Goal: Task Accomplishment & Management: Use online tool/utility

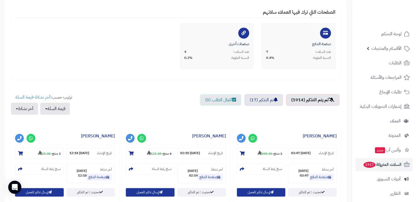
scroll to position [112, 0]
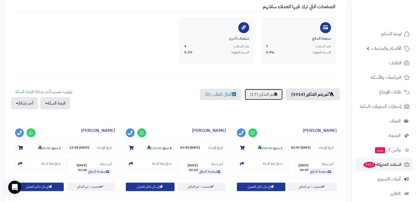
click at [261, 94] on link "تم التذكير (17)" at bounding box center [263, 94] width 38 height 11
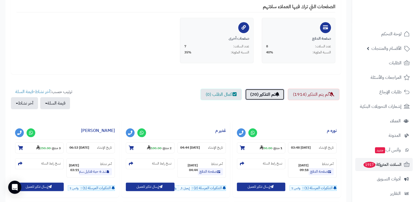
click at [261, 94] on link "تم التذكير (20)" at bounding box center [264, 94] width 39 height 11
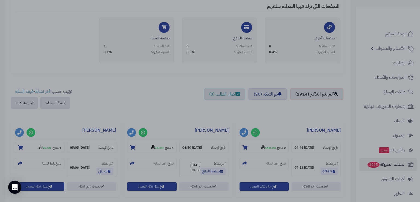
click at [54, 42] on div at bounding box center [210, 101] width 420 height 202
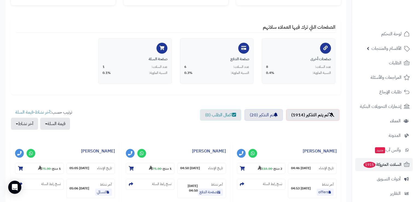
scroll to position [87, 0]
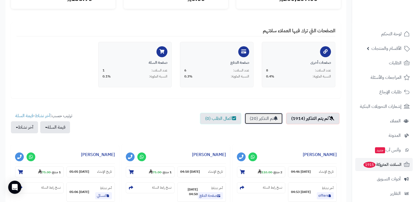
click at [255, 118] on link "تم التذكير (20)" at bounding box center [263, 118] width 38 height 11
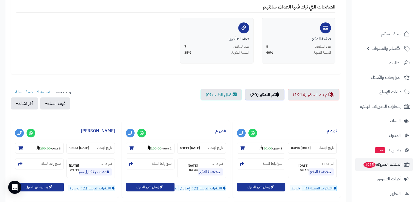
scroll to position [112, 0]
click at [188, 133] on h3 "غدير م" at bounding box center [176, 131] width 100 height 15
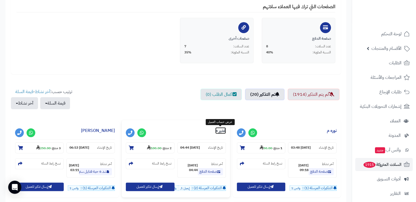
click at [220, 133] on link "غدير م" at bounding box center [220, 130] width 11 height 7
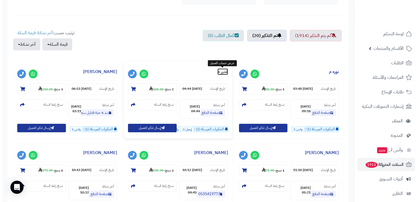
scroll to position [171, 0]
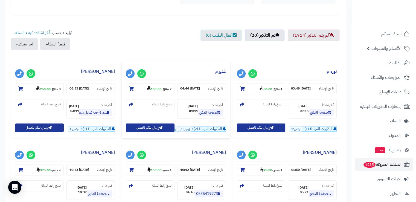
click at [182, 128] on span "إيميل:1," at bounding box center [185, 129] width 12 height 6
click at [160, 128] on icon "button" at bounding box center [160, 127] width 3 height 3
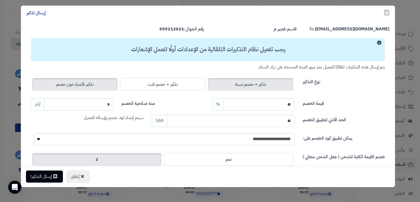
click at [113, 85] on label "تذكير بالشراء دون خصم" at bounding box center [74, 84] width 85 height 13
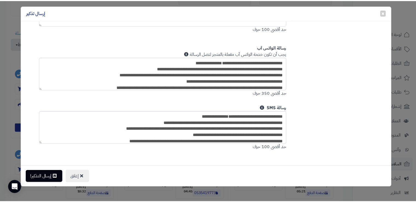
scroll to position [297, 0]
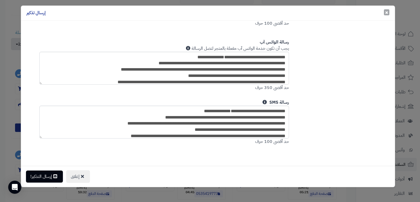
click at [387, 14] on span "×" at bounding box center [386, 12] width 3 height 8
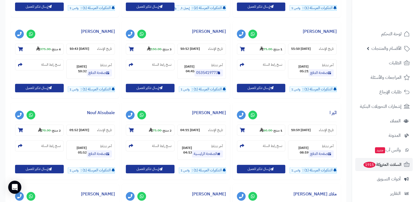
scroll to position [291, 0]
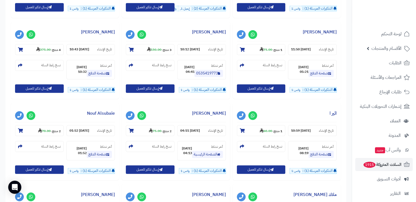
click at [260, 75] on div "آخر نشاط صفحة الدفع 04-10-25 05:21 نسخ رابط السلة" at bounding box center [286, 71] width 103 height 22
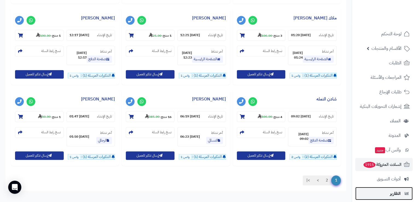
click at [397, 196] on span "التقارير" at bounding box center [395, 193] width 11 height 8
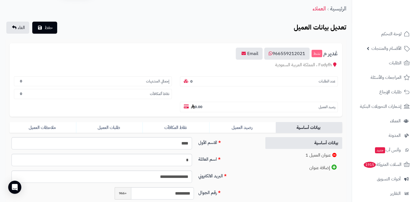
scroll to position [19, 0]
click at [255, 122] on link "رصيد العميل" at bounding box center [242, 127] width 66 height 11
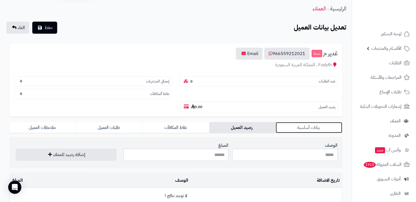
click at [302, 122] on link "بيانات أساسية" at bounding box center [309, 127] width 66 height 11
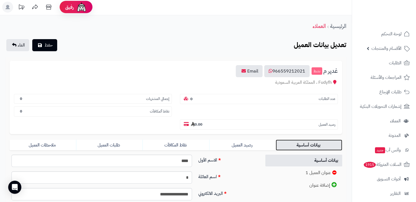
scroll to position [0, 0]
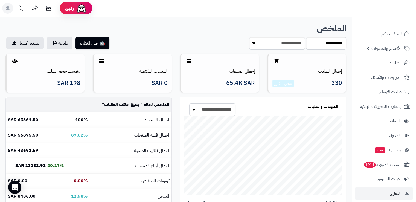
scroll to position [125, 176]
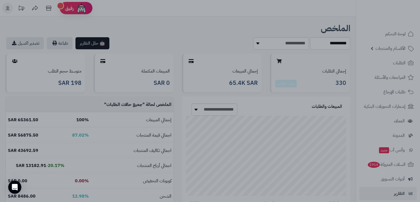
drag, startPoint x: 0, startPoint y: 0, endPoint x: 290, endPoint y: 65, distance: 297.0
click at [335, 94] on div at bounding box center [210, 101] width 420 height 202
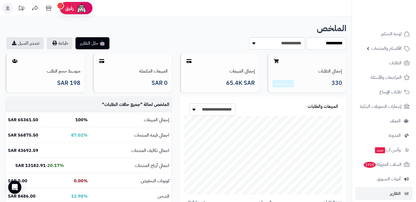
click at [291, 65] on div "إجمالي الطلبات 330 عرض التقارير" at bounding box center [306, 73] width 79 height 39
drag, startPoint x: 291, startPoint y: 65, endPoint x: 307, endPoint y: 60, distance: 17.2
click at [307, 60] on div "إجمالي الطلبات 330 عرض التقارير" at bounding box center [306, 73] width 79 height 39
click at [307, 55] on div "إجمالي الطلبات 330 عرض التقارير" at bounding box center [306, 73] width 79 height 39
click at [388, 166] on span "السلات المتروكة 1914" at bounding box center [382, 164] width 39 height 8
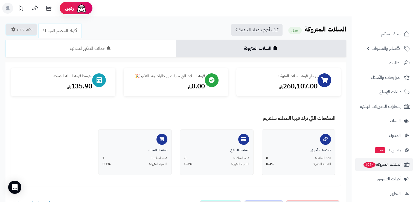
click at [334, 11] on header "رفيق ! 0 الطلبات معالجة مكتمل إرجاع المنتجات العملاء المتواجدون الان 3822 عملاء…" at bounding box center [208, 8] width 416 height 16
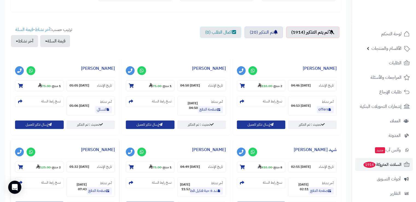
scroll to position [174, 0]
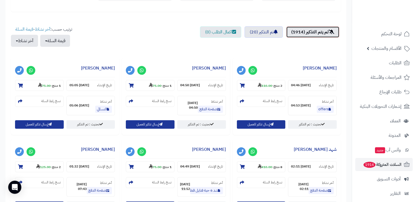
click at [321, 33] on link "لم يتم التذكير (1914)" at bounding box center [312, 31] width 53 height 11
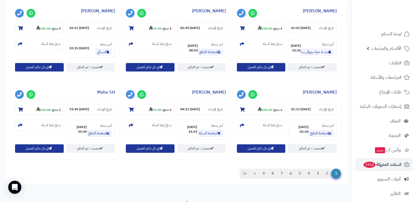
scroll to position [500, 0]
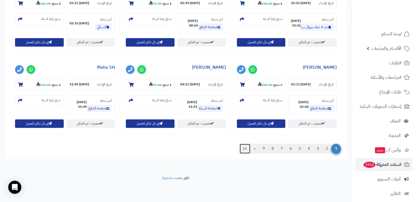
click at [241, 148] on link ">|" at bounding box center [245, 149] width 11 height 10
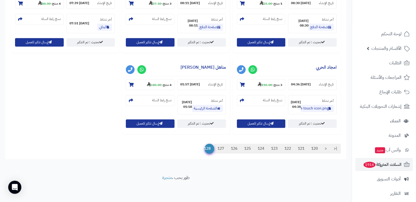
scroll to position [419, 0]
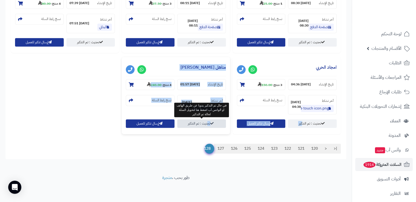
drag, startPoint x: 303, startPoint y: 124, endPoint x: 209, endPoint y: 122, distance: 94.3
click at [209, 122] on link "تحديث : تم التذكير" at bounding box center [201, 123] width 49 height 8
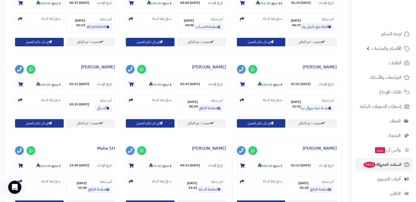
scroll to position [500, 0]
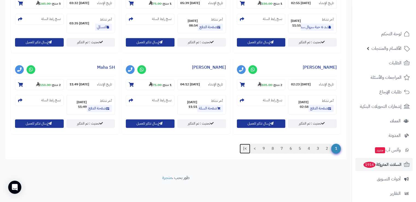
click at [244, 148] on link ">|" at bounding box center [245, 149] width 11 height 10
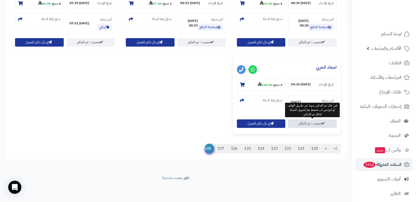
click at [301, 122] on link "تحديث : تم التذكير" at bounding box center [312, 123] width 49 height 8
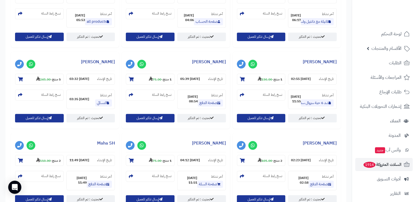
scroll to position [500, 0]
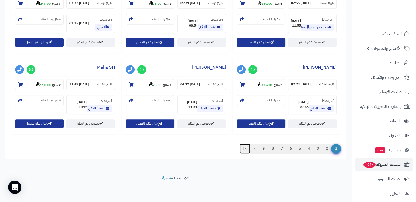
click at [245, 147] on link ">|" at bounding box center [245, 149] width 11 height 10
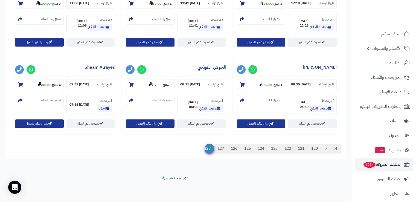
scroll to position [337, 0]
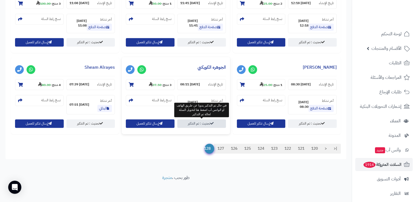
click at [191, 123] on link "تحديث : تم التذكير" at bounding box center [201, 123] width 49 height 8
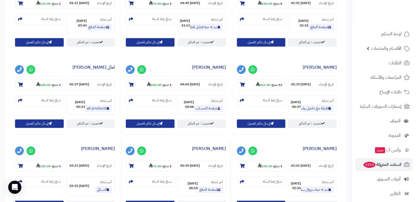
scroll to position [500, 0]
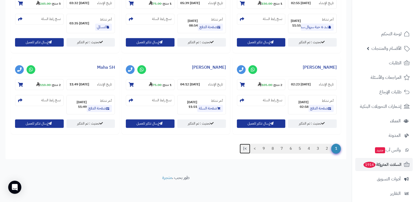
click at [245, 150] on link ">|" at bounding box center [245, 149] width 11 height 10
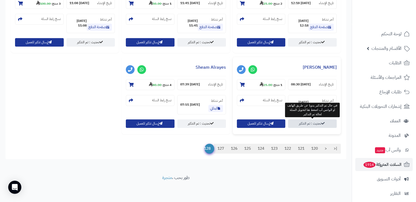
click at [309, 122] on link "تحديث : تم التذكير" at bounding box center [312, 123] width 49 height 8
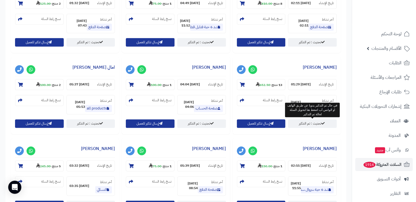
scroll to position [500, 0]
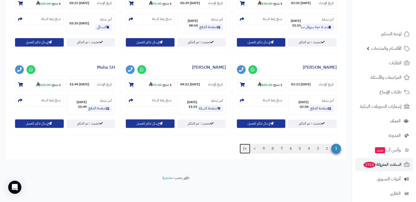
click at [245, 147] on link ">|" at bounding box center [245, 149] width 11 height 10
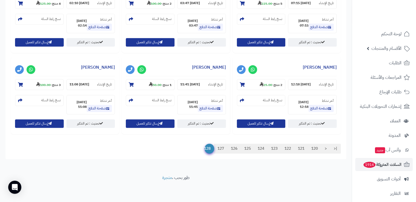
scroll to position [256, 0]
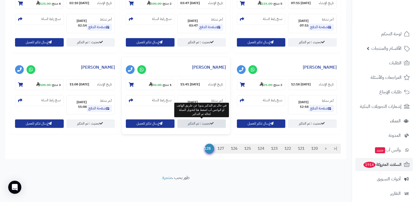
click at [197, 126] on link "تحديث : تم التذكير" at bounding box center [201, 123] width 49 height 8
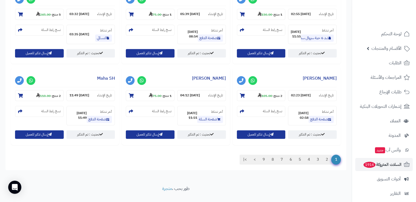
scroll to position [500, 0]
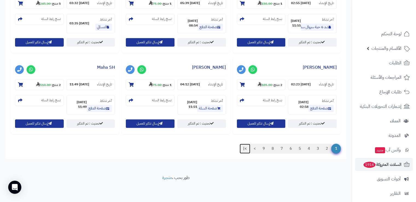
click at [246, 150] on link ">|" at bounding box center [245, 149] width 11 height 10
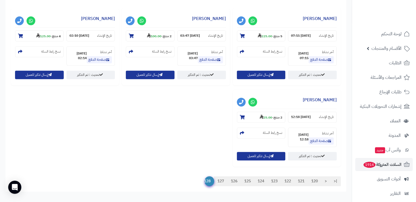
scroll to position [223, 0]
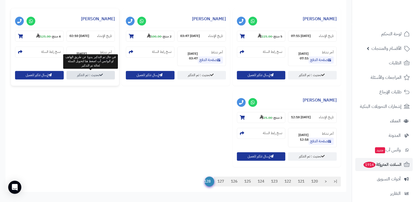
click at [97, 76] on link "تحديث : تم التذكير" at bounding box center [90, 75] width 49 height 8
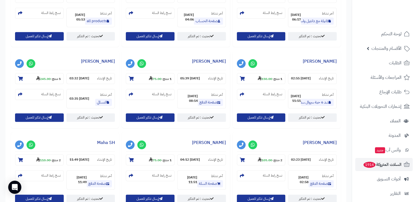
scroll to position [500, 0]
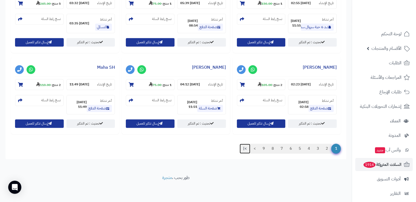
click at [246, 148] on link ">|" at bounding box center [245, 149] width 11 height 10
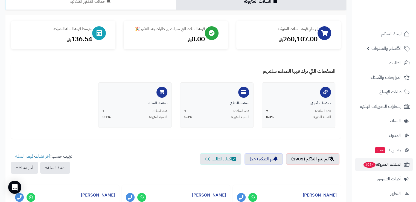
scroll to position [55, 0]
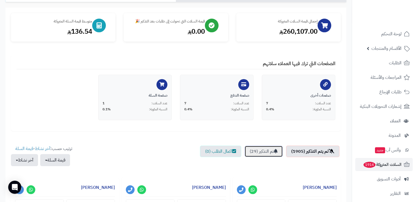
click at [252, 152] on link "تم التذكير (29)" at bounding box center [263, 150] width 38 height 11
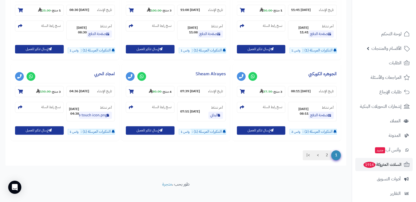
scroll to position [499, 0]
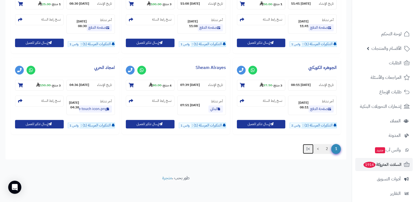
click at [308, 148] on link ">|" at bounding box center [308, 149] width 11 height 10
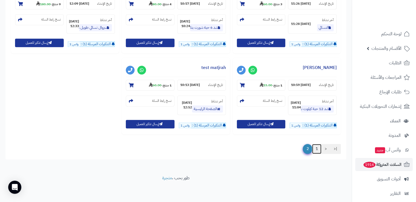
click at [317, 148] on link "1" at bounding box center [316, 149] width 9 height 10
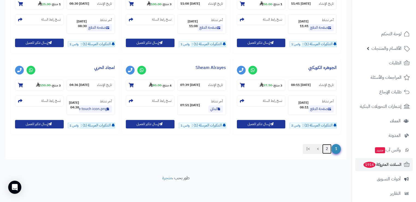
click at [328, 148] on link "2" at bounding box center [326, 149] width 9 height 10
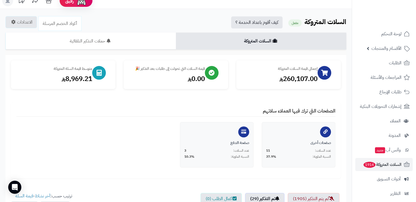
scroll to position [0, 0]
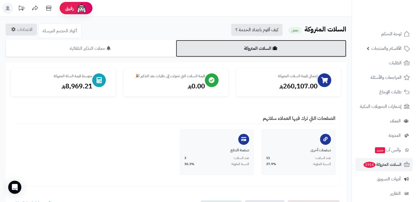
click at [281, 53] on link "السلات المتروكة" at bounding box center [261, 48] width 170 height 17
click at [264, 47] on link "السلات المتروكة" at bounding box center [261, 48] width 170 height 17
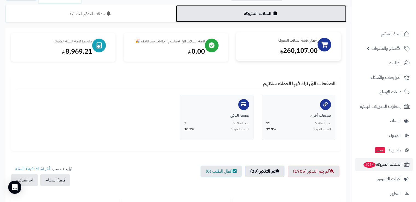
scroll to position [35, 0]
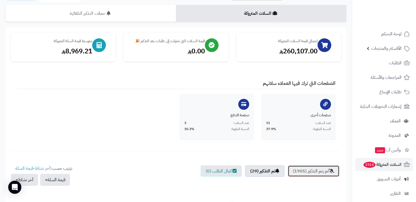
click at [298, 168] on link "لم يتم التذكير (1905)" at bounding box center [314, 170] width 52 height 11
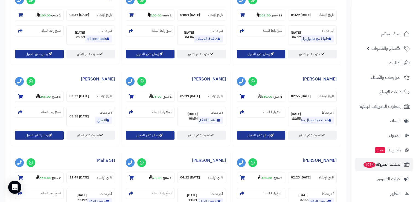
scroll to position [500, 0]
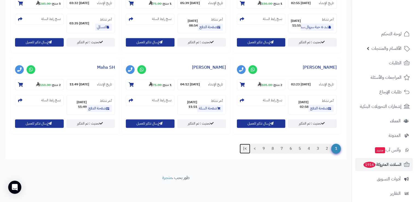
click at [245, 149] on link ">|" at bounding box center [245, 149] width 11 height 10
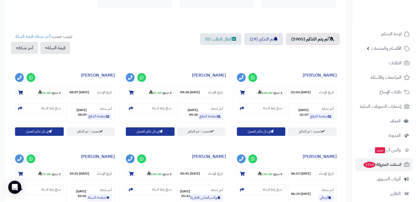
scroll to position [166, 0]
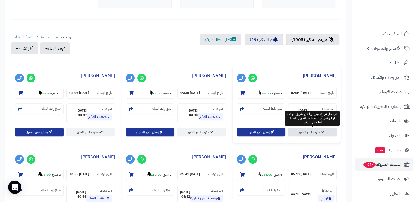
click at [306, 131] on link "تحديث : تم التذكير" at bounding box center [312, 132] width 49 height 8
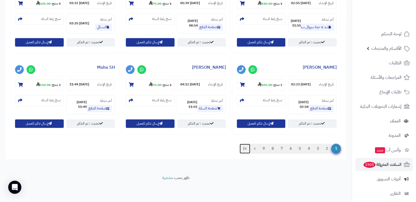
click at [243, 149] on link ">|" at bounding box center [245, 149] width 11 height 10
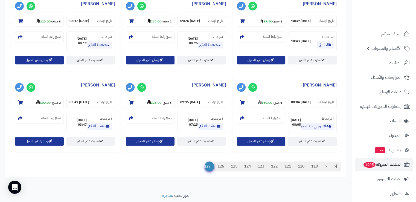
scroll to position [481, 0]
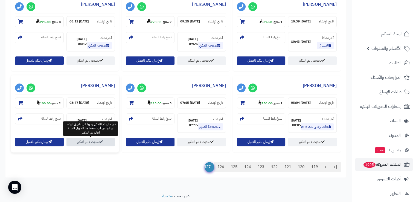
click at [96, 143] on link "تحديث : تم التذكير" at bounding box center [90, 142] width 49 height 8
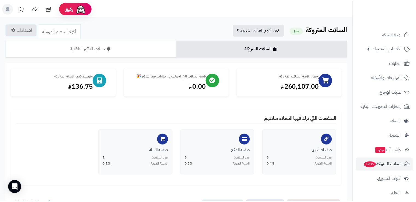
scroll to position [481, 0]
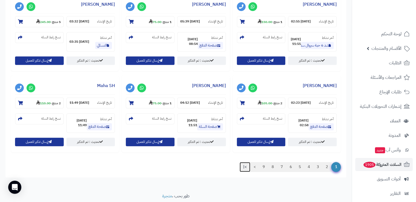
click at [243, 165] on link ">|" at bounding box center [245, 167] width 11 height 10
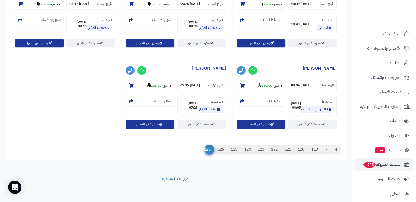
scroll to position [500, 0]
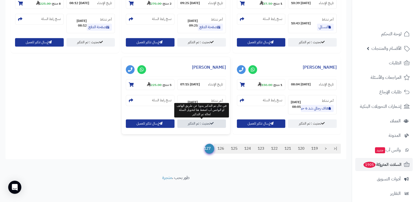
click at [189, 123] on link "تحديث : تم التذكير" at bounding box center [201, 123] width 49 height 8
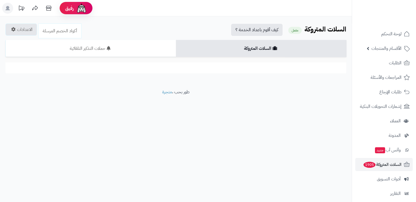
scroll to position [500, 0]
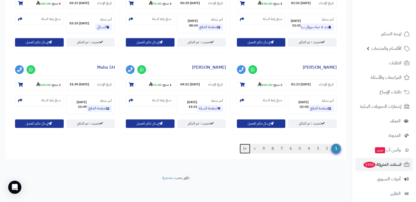
click at [243, 150] on link ">|" at bounding box center [245, 149] width 11 height 10
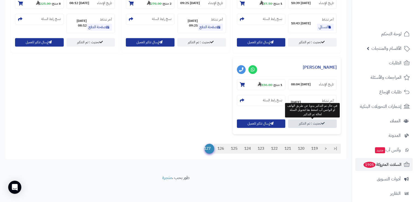
click at [308, 121] on link "تحديث : تم التذكير" at bounding box center [312, 123] width 49 height 8
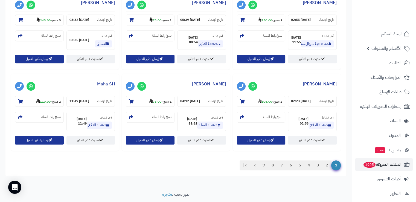
scroll to position [500, 0]
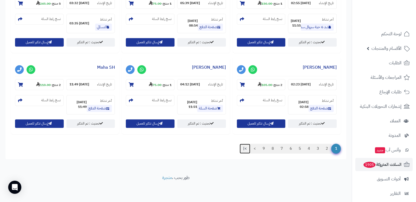
click at [242, 148] on link ">|" at bounding box center [245, 149] width 11 height 10
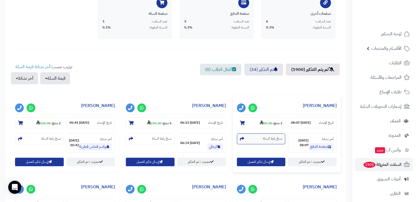
scroll to position [419, 0]
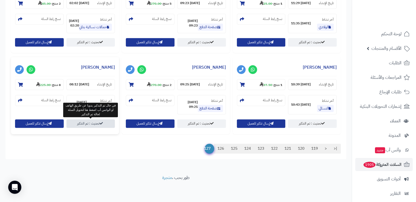
click at [98, 124] on link "تحديث : تم التذكير" at bounding box center [90, 123] width 49 height 8
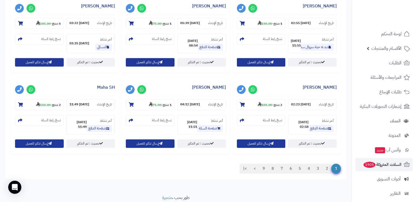
scroll to position [500, 0]
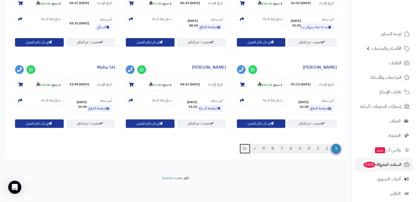
click at [243, 148] on link ">|" at bounding box center [245, 149] width 11 height 10
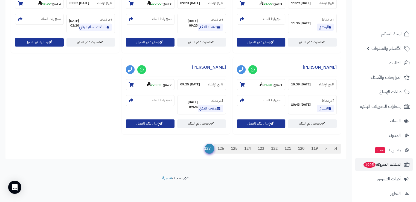
scroll to position [419, 0]
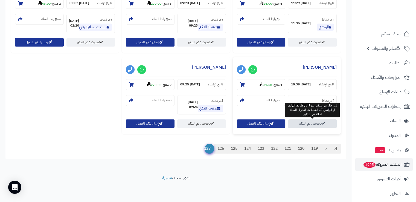
click at [311, 126] on link "تحديث : تم التذكير" at bounding box center [312, 123] width 49 height 8
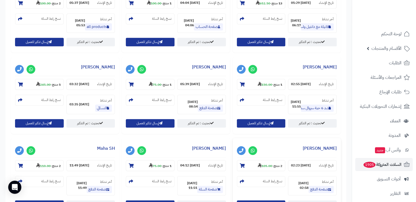
scroll to position [500, 0]
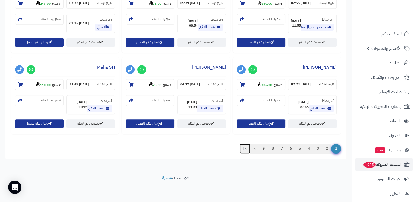
click at [244, 147] on link ">|" at bounding box center [245, 149] width 11 height 10
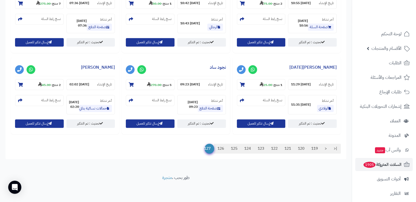
scroll to position [337, 0]
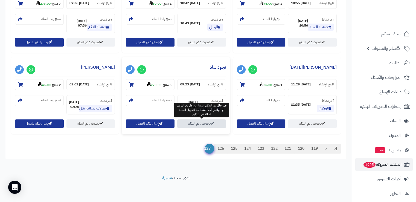
click at [198, 123] on link "تحديث : تم التذكير" at bounding box center [201, 123] width 49 height 8
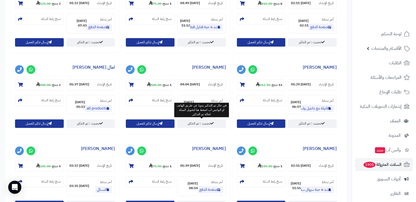
scroll to position [500, 0]
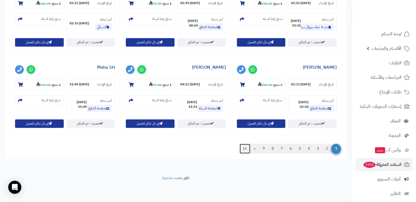
click at [243, 149] on link ">|" at bounding box center [245, 149] width 11 height 10
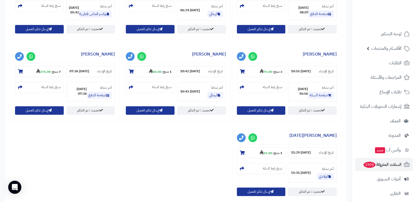
scroll to position [266, 0]
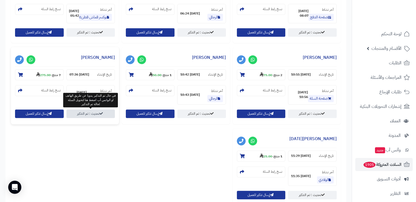
click at [104, 112] on link "تحديث : تم التذكير" at bounding box center [90, 113] width 49 height 8
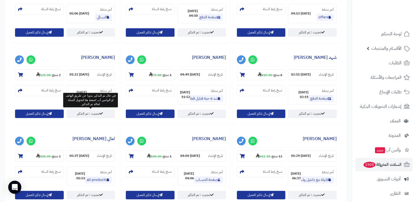
scroll to position [500, 0]
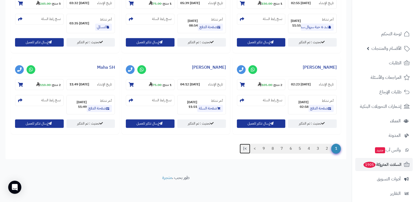
click at [244, 148] on link ">|" at bounding box center [245, 149] width 11 height 10
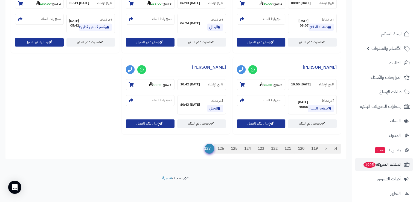
scroll to position [256, 0]
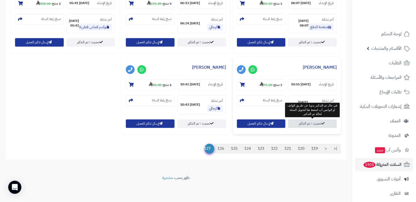
click at [321, 126] on link "تحديث : تم التذكير" at bounding box center [312, 123] width 49 height 8
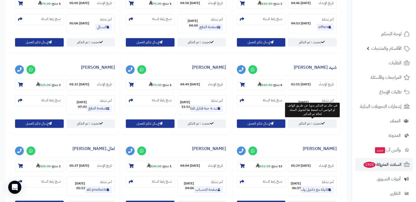
scroll to position [500, 0]
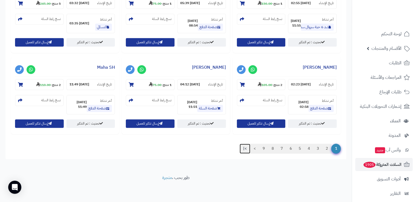
click at [244, 150] on link ">|" at bounding box center [245, 149] width 11 height 10
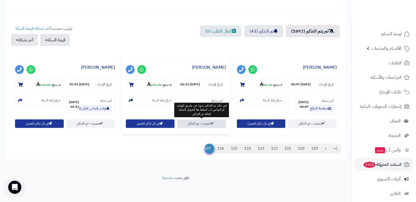
click at [199, 124] on link "تحديث : تم التذكير" at bounding box center [201, 123] width 49 height 8
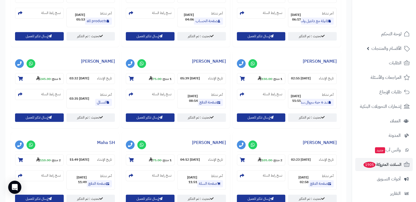
scroll to position [500, 0]
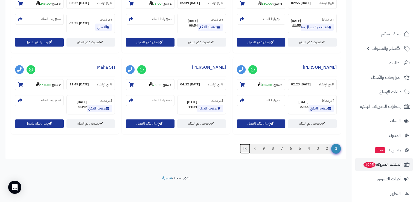
click at [244, 149] on link ">|" at bounding box center [245, 149] width 11 height 10
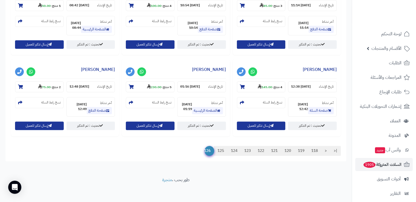
scroll to position [500, 0]
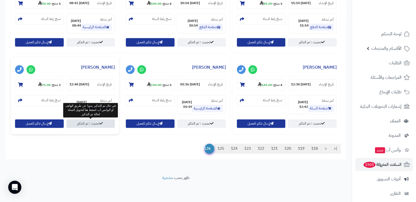
click at [98, 124] on link "تحديث : تم التذكير" at bounding box center [90, 123] width 49 height 8
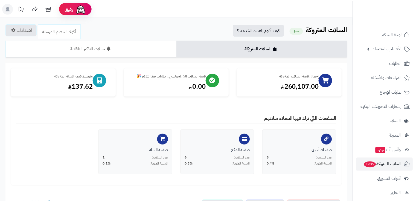
scroll to position [500, 0]
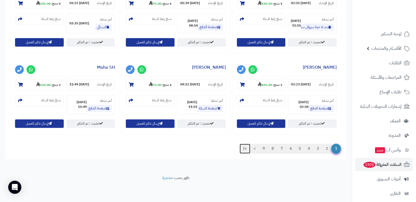
click at [245, 148] on link ">|" at bounding box center [245, 149] width 11 height 10
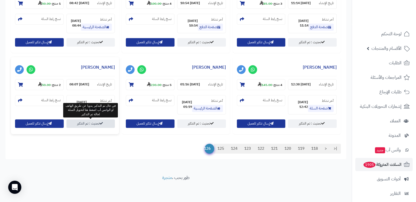
click at [107, 127] on link "تحديث : تم التذكير" at bounding box center [90, 123] width 49 height 8
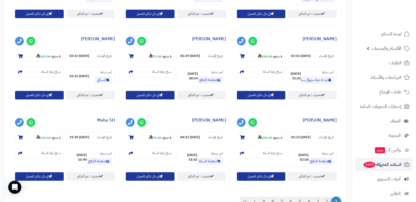
scroll to position [500, 0]
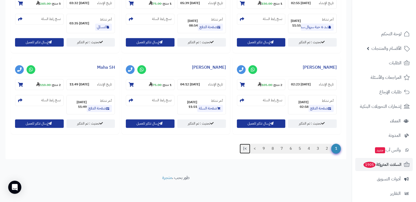
click at [245, 148] on link ">|" at bounding box center [245, 149] width 11 height 10
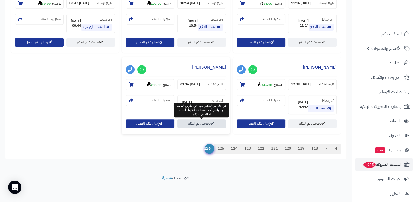
click at [206, 123] on link "تحديث : تم التذكير" at bounding box center [201, 123] width 49 height 8
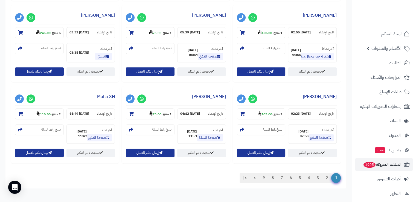
scroll to position [500, 0]
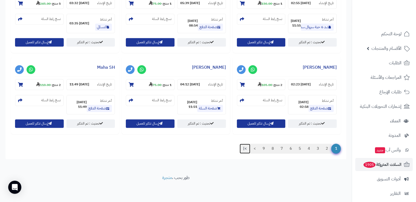
click at [244, 147] on link ">|" at bounding box center [245, 149] width 11 height 10
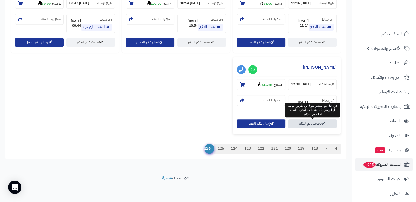
click at [323, 125] on link "تحديث : تم التذكير" at bounding box center [312, 123] width 49 height 8
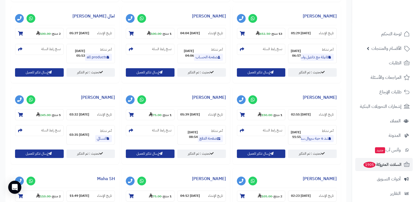
scroll to position [500, 0]
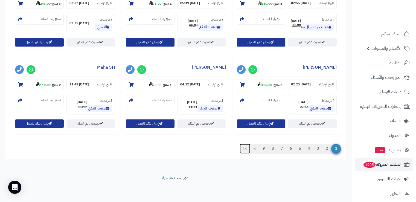
click at [241, 152] on link ">|" at bounding box center [245, 149] width 11 height 10
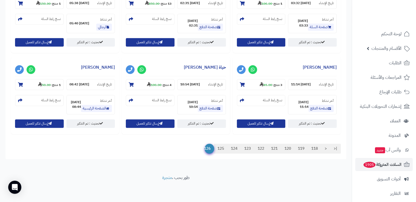
scroll to position [419, 0]
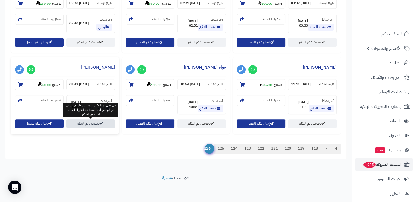
click at [108, 125] on link "تحديث : تم التذكير" at bounding box center [90, 123] width 49 height 8
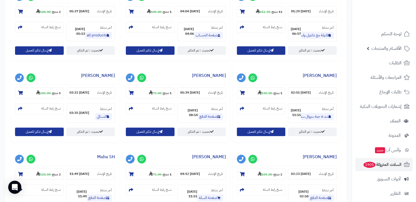
scroll to position [500, 0]
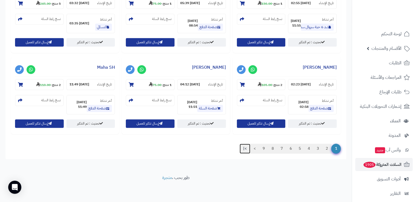
click at [246, 149] on link ">|" at bounding box center [245, 149] width 11 height 10
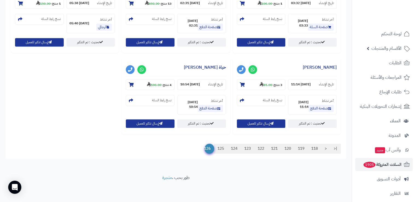
scroll to position [419, 0]
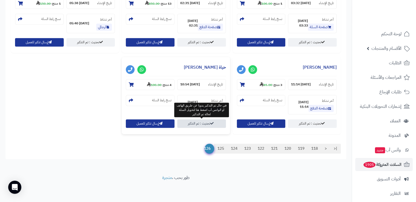
click at [212, 125] on link "تحديث : تم التذكير" at bounding box center [201, 123] width 49 height 8
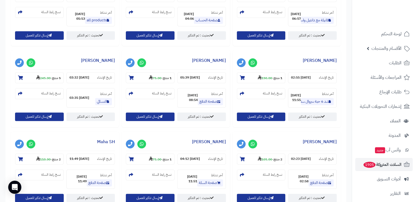
scroll to position [500, 0]
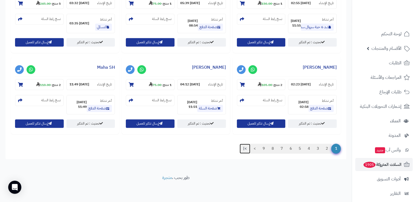
click at [242, 150] on link ">|" at bounding box center [245, 149] width 11 height 10
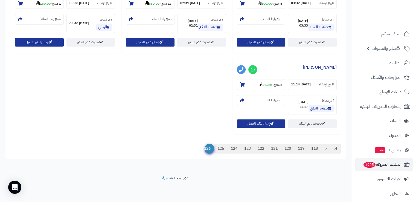
scroll to position [419, 0]
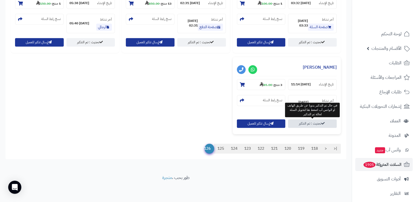
click at [318, 125] on link "تحديث : تم التذكير" at bounding box center [312, 123] width 49 height 8
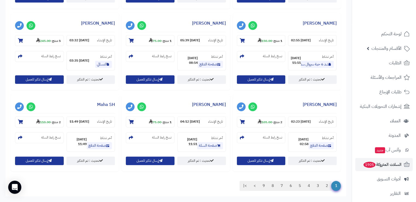
scroll to position [500, 0]
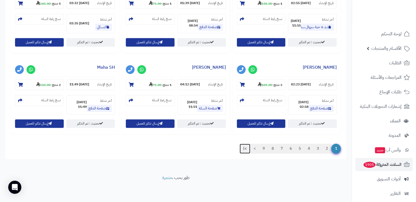
click at [243, 151] on link ">|" at bounding box center [245, 149] width 11 height 10
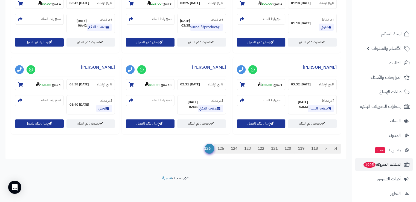
scroll to position [337, 0]
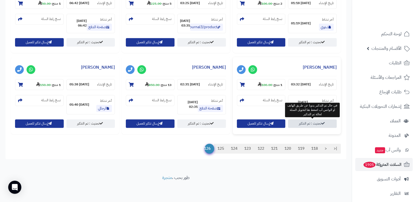
click at [312, 124] on link "تحديث : تم التذكير" at bounding box center [312, 123] width 49 height 8
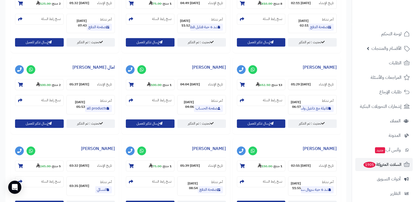
scroll to position [500, 0]
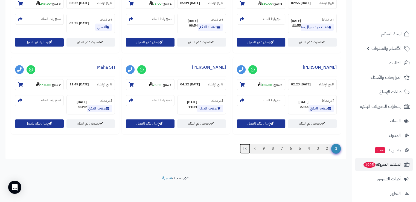
click at [243, 148] on link ">|" at bounding box center [245, 149] width 11 height 10
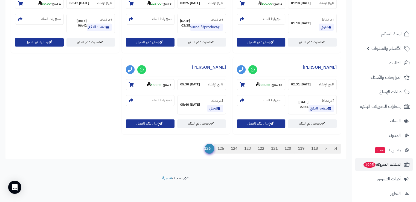
scroll to position [337, 0]
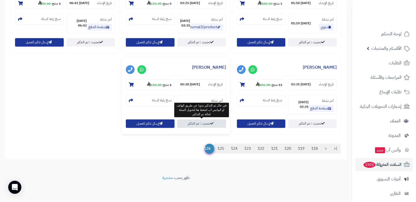
click at [210, 126] on link "تحديث : تم التذكير" at bounding box center [201, 123] width 49 height 8
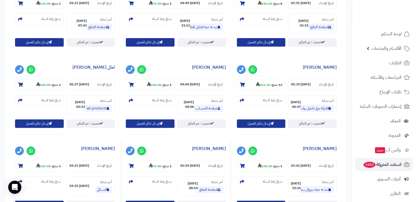
scroll to position [500, 0]
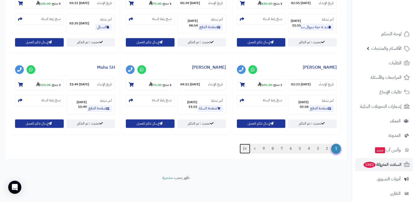
click at [243, 150] on link ">|" at bounding box center [245, 149] width 11 height 10
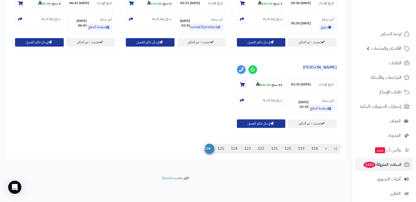
scroll to position [337, 0]
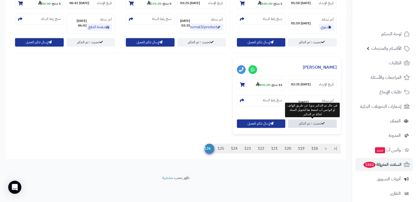
click at [316, 124] on link "تحديث : تم التذكير" at bounding box center [312, 123] width 49 height 8
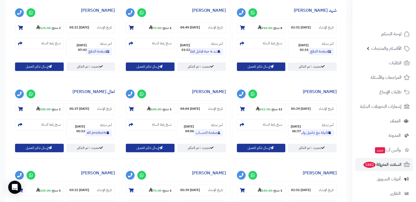
scroll to position [500, 0]
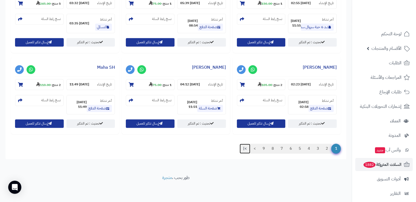
click at [243, 149] on link ">|" at bounding box center [245, 149] width 11 height 10
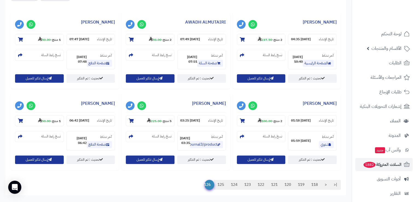
scroll to position [219, 0]
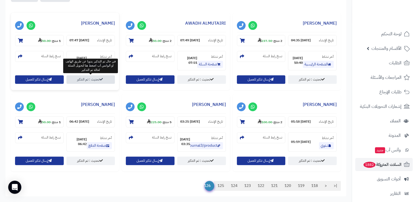
drag, startPoint x: 188, startPoint y: 81, endPoint x: 99, endPoint y: 82, distance: 89.1
click at [99, 82] on div "**********" at bounding box center [176, 94] width 332 height 162
click at [99, 82] on link "تحديث : تم التذكير" at bounding box center [90, 79] width 49 height 8
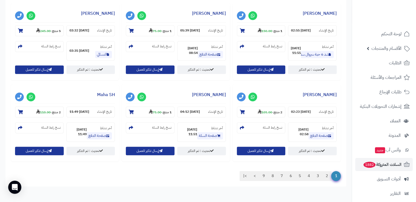
scroll to position [500, 0]
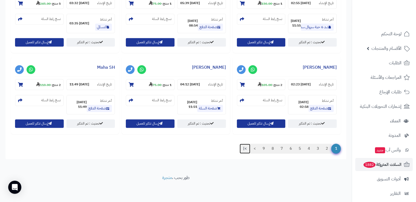
click at [244, 147] on link ">|" at bounding box center [245, 149] width 11 height 10
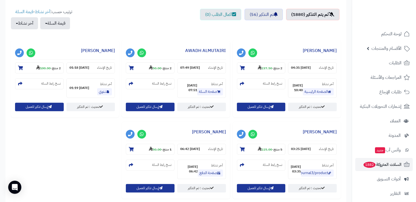
scroll to position [196, 0]
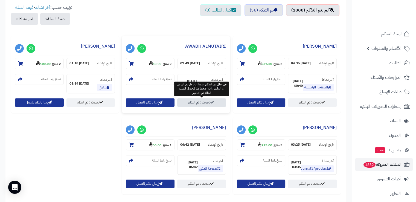
click at [192, 103] on link "تحديث : تم التذكير" at bounding box center [201, 102] width 49 height 8
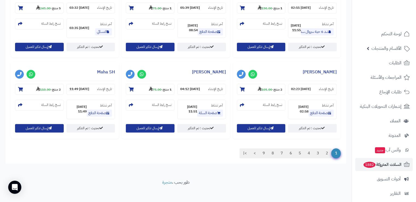
scroll to position [500, 0]
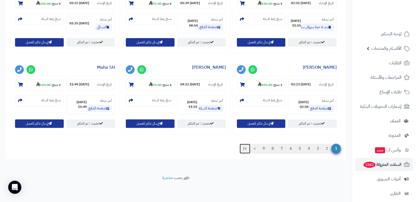
click at [244, 148] on link ">|" at bounding box center [245, 149] width 11 height 10
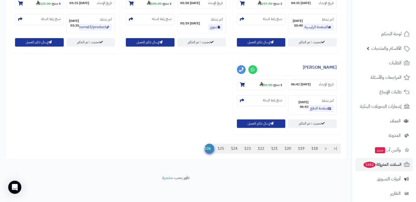
scroll to position [256, 0]
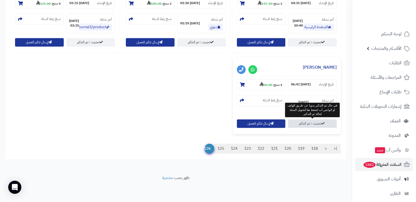
click at [319, 124] on link "تحديث : تم التذكير" at bounding box center [312, 123] width 49 height 8
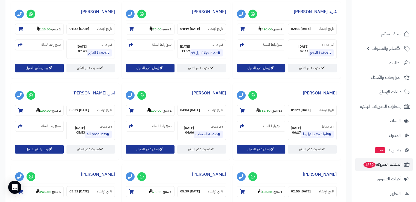
scroll to position [500, 0]
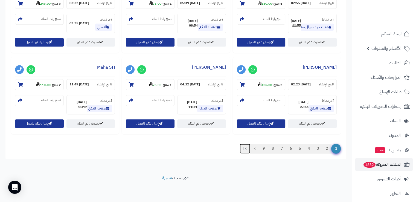
click at [244, 147] on link ">|" at bounding box center [245, 149] width 11 height 10
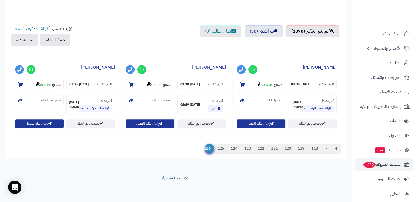
scroll to position [175, 0]
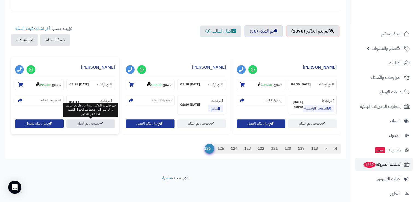
click at [102, 121] on link "تحديث : تم التذكير" at bounding box center [90, 123] width 49 height 8
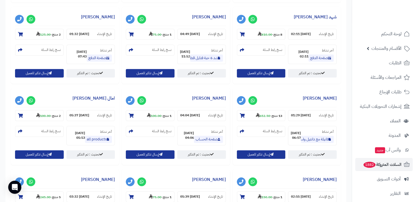
scroll to position [500, 0]
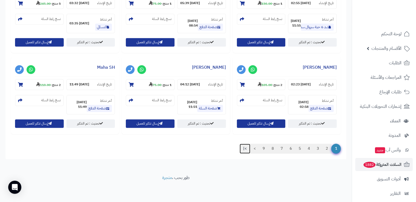
click at [243, 148] on link ">|" at bounding box center [245, 149] width 11 height 10
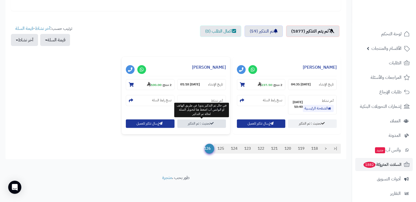
click at [217, 124] on link "تحديث : تم التذكير" at bounding box center [201, 123] width 49 height 8
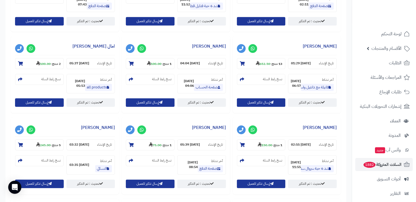
scroll to position [500, 0]
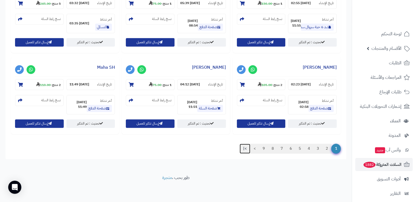
click at [243, 149] on link ">|" at bounding box center [245, 149] width 11 height 10
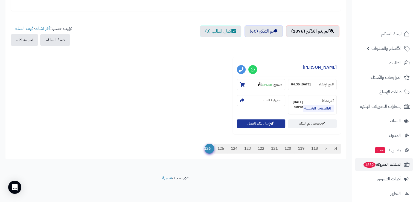
scroll to position [175, 0]
click at [241, 84] on icon at bounding box center [242, 84] width 5 height 4
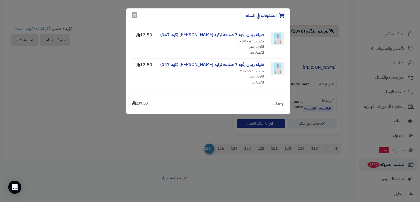
click at [136, 17] on button "×" at bounding box center [134, 15] width 5 height 6
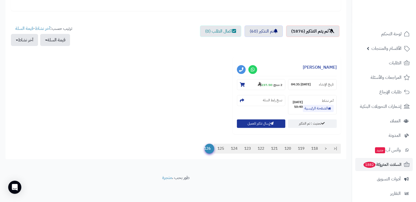
drag, startPoint x: 249, startPoint y: 113, endPoint x: 127, endPoint y: 113, distance: 121.1
click at [127, 113] on div "**********" at bounding box center [176, 97] width 332 height 81
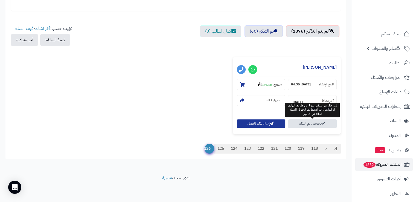
click at [310, 124] on link "تحديث : تم التذكير" at bounding box center [312, 123] width 49 height 8
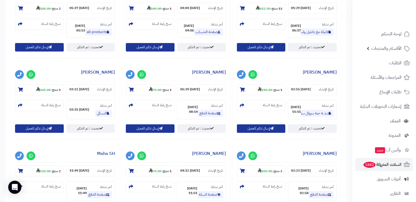
scroll to position [500, 0]
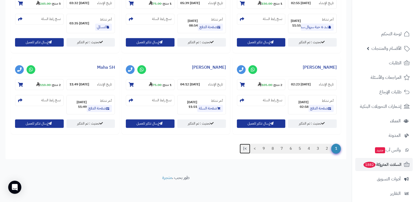
click at [244, 147] on link ">|" at bounding box center [245, 149] width 11 height 10
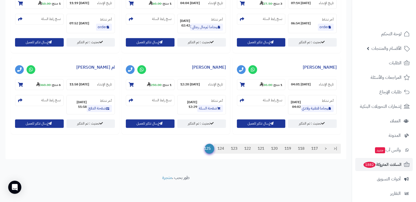
click at [57, 200] on footer "طور بحب ، متجرة" at bounding box center [176, 187] width 352 height 27
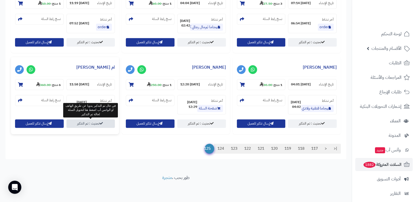
click at [106, 126] on link "تحديث : تم التذكير" at bounding box center [90, 123] width 49 height 8
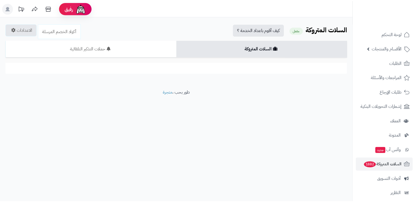
scroll to position [500, 0]
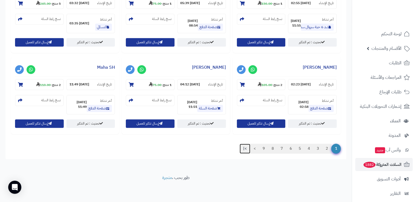
click at [244, 149] on link ">|" at bounding box center [245, 149] width 11 height 10
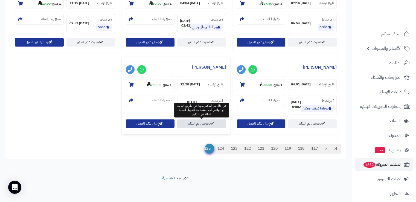
click at [197, 124] on link "تحديث : تم التذكير" at bounding box center [201, 123] width 49 height 8
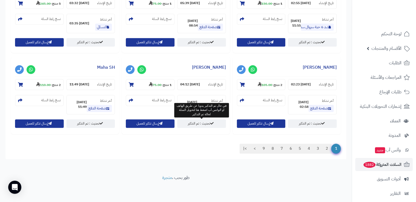
scroll to position [500, 0]
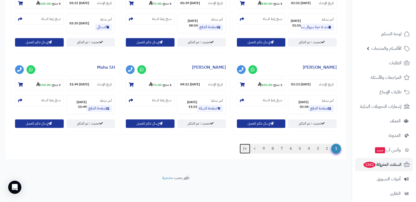
click at [241, 147] on link ">|" at bounding box center [245, 149] width 11 height 10
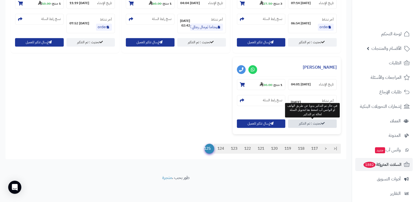
click at [318, 126] on link "تحديث : تم التذكير" at bounding box center [312, 123] width 49 height 8
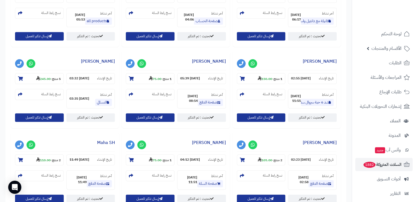
scroll to position [500, 0]
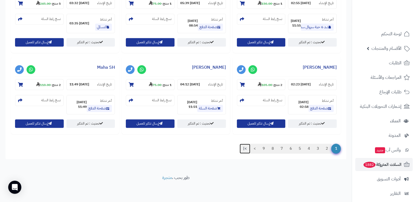
click at [245, 151] on link ">|" at bounding box center [245, 149] width 11 height 10
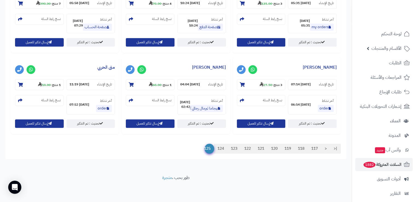
scroll to position [419, 0]
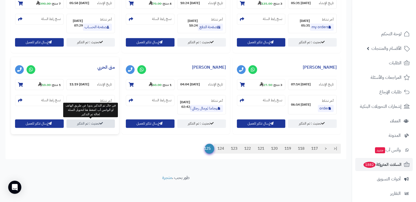
click at [100, 123] on icon at bounding box center [101, 123] width 3 height 3
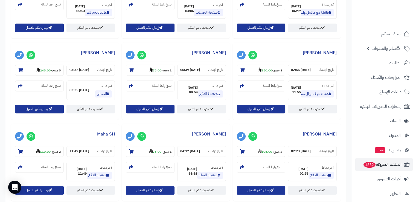
scroll to position [500, 0]
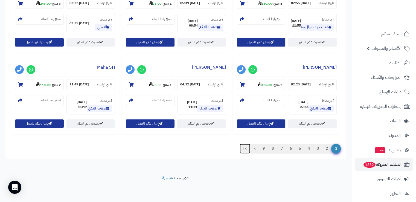
click at [244, 147] on link ">|" at bounding box center [245, 149] width 11 height 10
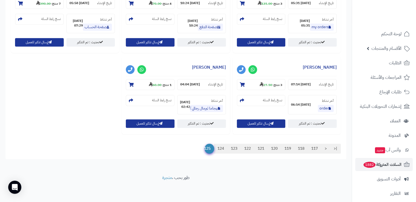
scroll to position [419, 0]
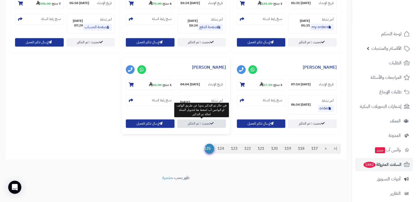
click at [211, 125] on link "تحديث : تم التذكير" at bounding box center [201, 123] width 49 height 8
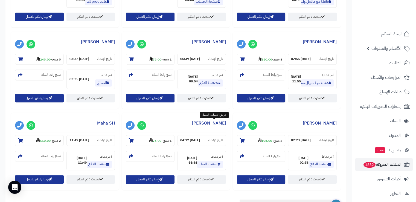
scroll to position [500, 0]
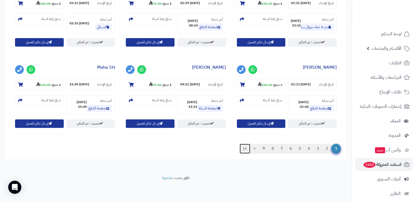
click at [244, 149] on link ">|" at bounding box center [245, 149] width 11 height 10
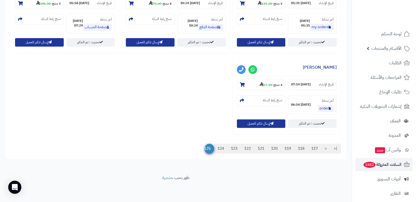
scroll to position [419, 0]
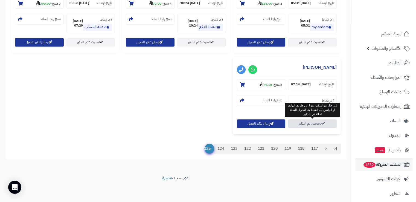
click at [313, 124] on link "تحديث : تم التذكير" at bounding box center [312, 123] width 49 height 8
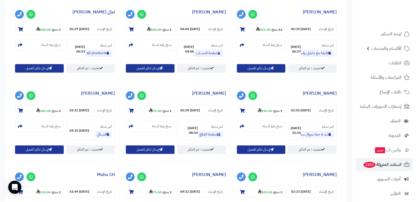
scroll to position [500, 0]
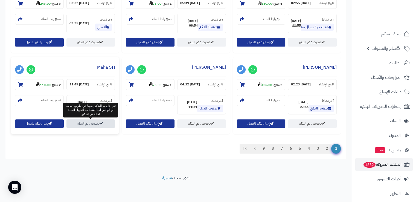
click at [88, 122] on link "تحديث : تم التذكير" at bounding box center [90, 123] width 49 height 8
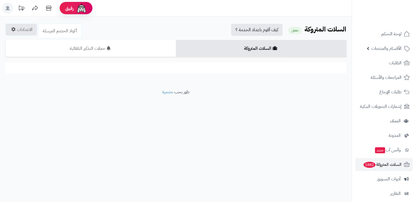
scroll to position [500, 0]
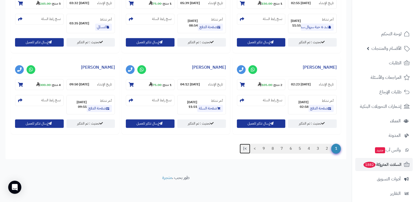
click at [247, 149] on link ">|" at bounding box center [245, 149] width 11 height 10
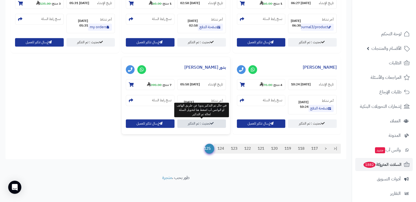
click at [198, 124] on link "تحديث : تم التذكير" at bounding box center [201, 123] width 49 height 8
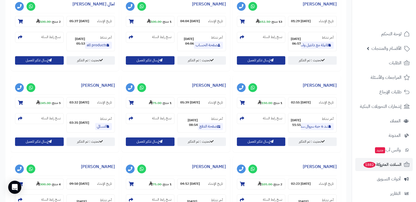
scroll to position [500, 0]
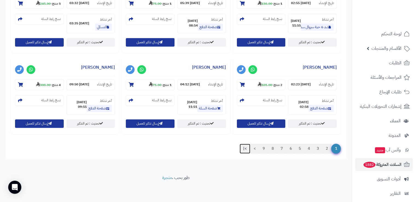
click at [243, 150] on link ">|" at bounding box center [245, 149] width 11 height 10
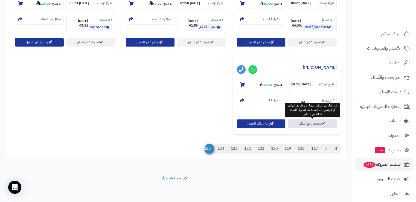
click at [304, 125] on link "تحديث : تم التذكير" at bounding box center [312, 123] width 49 height 8
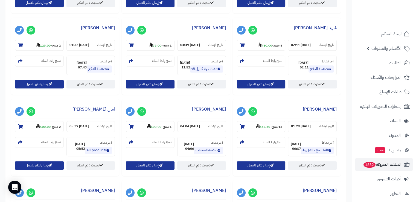
scroll to position [500, 0]
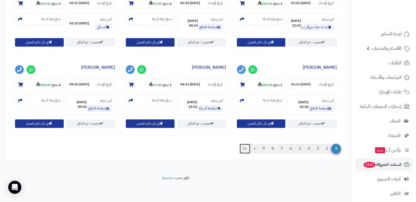
click at [246, 148] on link ">|" at bounding box center [245, 149] width 11 height 10
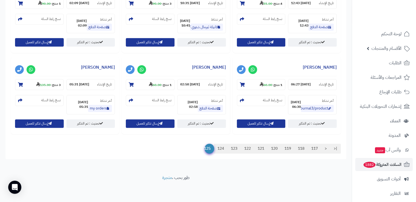
scroll to position [256, 0]
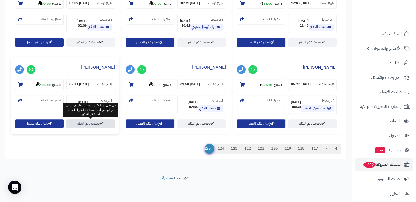
click at [107, 123] on link "تحديث : تم التذكير" at bounding box center [90, 123] width 49 height 8
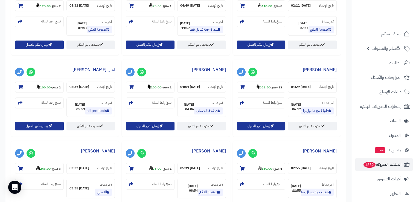
scroll to position [500, 0]
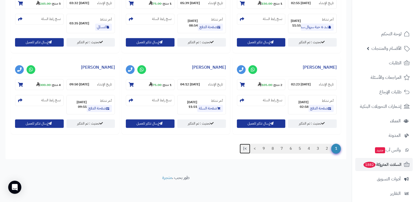
click at [244, 148] on link ">|" at bounding box center [245, 149] width 11 height 10
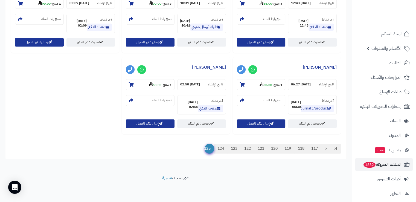
scroll to position [256, 0]
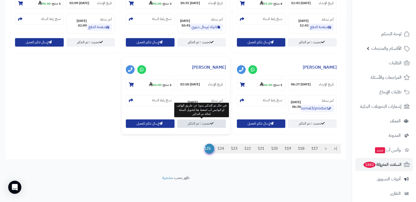
click at [214, 124] on link "تحديث : تم التذكير" at bounding box center [201, 123] width 49 height 8
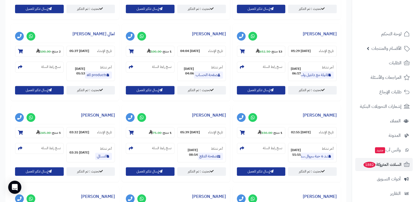
scroll to position [500, 0]
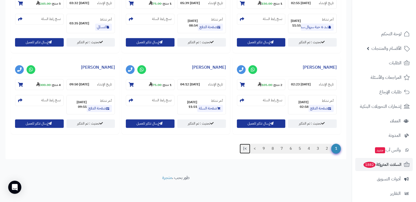
click at [244, 148] on link ">|" at bounding box center [245, 149] width 11 height 10
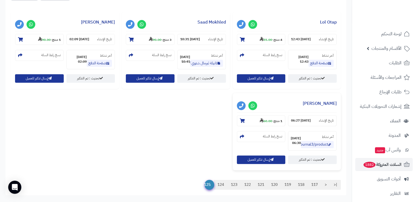
scroll to position [220, 0]
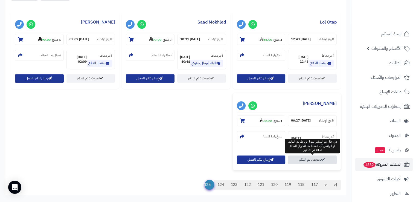
click at [313, 162] on link "تحديث : تم التذكير" at bounding box center [312, 159] width 49 height 8
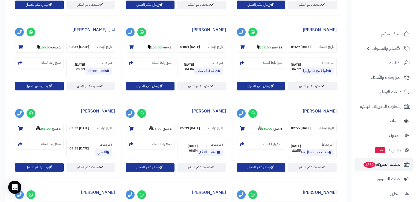
scroll to position [500, 0]
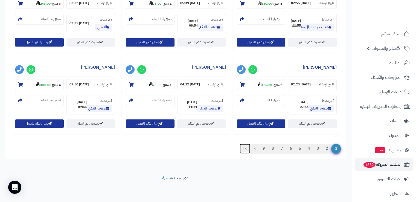
click at [244, 148] on link ">|" at bounding box center [245, 149] width 11 height 10
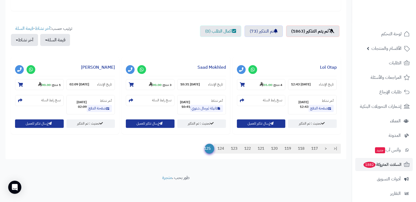
scroll to position [175, 0]
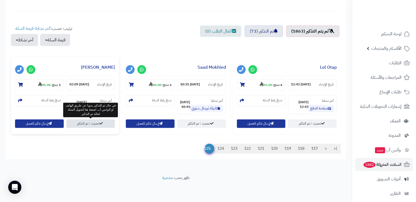
click at [106, 122] on link "تحديث : تم التذكير" at bounding box center [90, 123] width 49 height 8
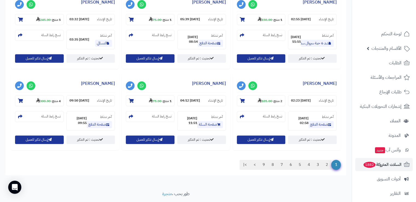
scroll to position [500, 0]
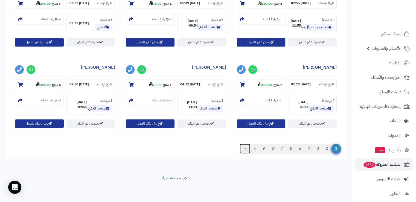
click at [241, 148] on link ">|" at bounding box center [245, 149] width 11 height 10
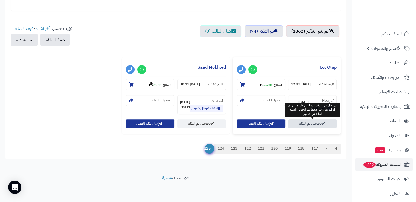
click at [308, 121] on link "تحديث : تم التذكير" at bounding box center [312, 123] width 49 height 8
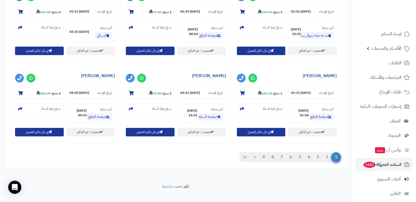
scroll to position [500, 0]
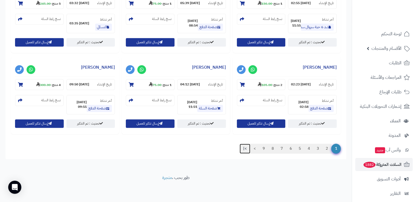
click at [245, 147] on link ">|" at bounding box center [245, 149] width 11 height 10
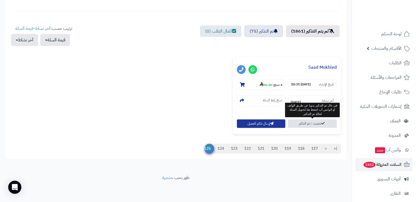
click at [322, 125] on link "تحديث : تم التذكير" at bounding box center [312, 123] width 49 height 8
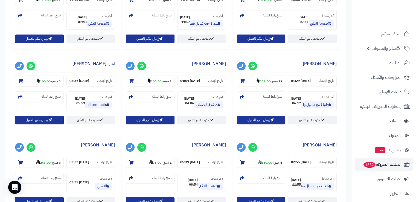
scroll to position [500, 0]
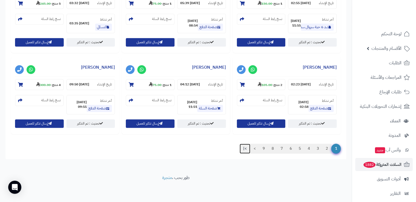
click at [246, 147] on link ">|" at bounding box center [245, 149] width 11 height 10
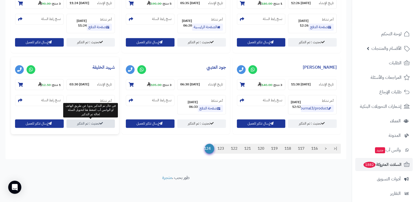
click at [108, 125] on link "تحديث : تم التذكير" at bounding box center [90, 123] width 49 height 8
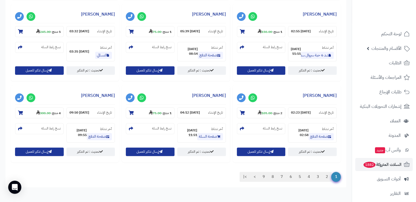
scroll to position [500, 0]
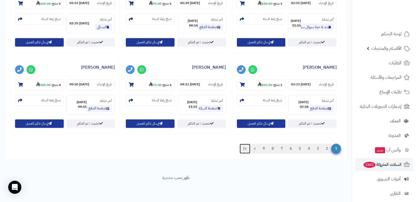
click at [245, 150] on link ">|" at bounding box center [245, 149] width 11 height 10
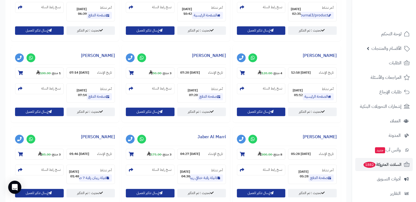
scroll to position [265, 0]
